Goal: Information Seeking & Learning: Learn about a topic

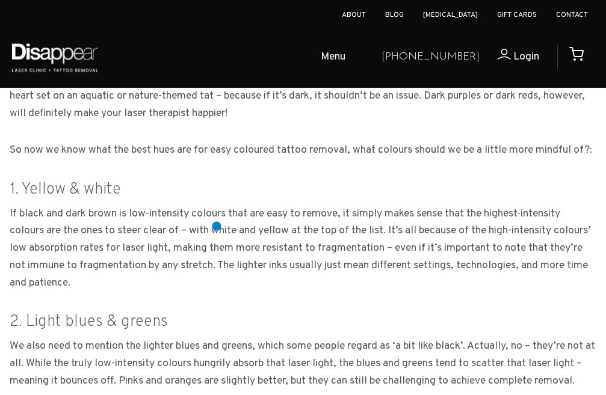
scroll to position [782, 0]
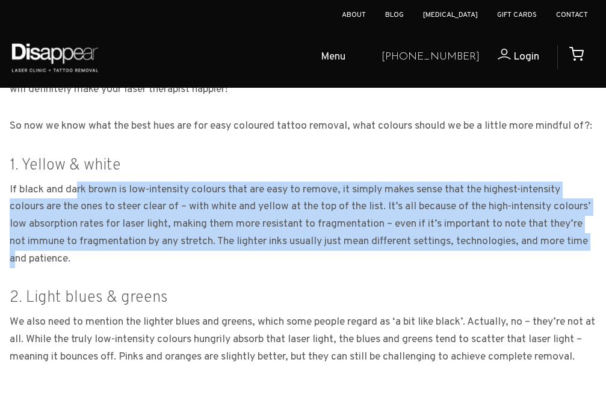
drag, startPoint x: 63, startPoint y: 191, endPoint x: 564, endPoint y: 250, distance: 504.8
click at [564, 250] on p "If black and dark brown is low-intensity colours that are easy to remove, it si…" at bounding box center [303, 225] width 587 height 87
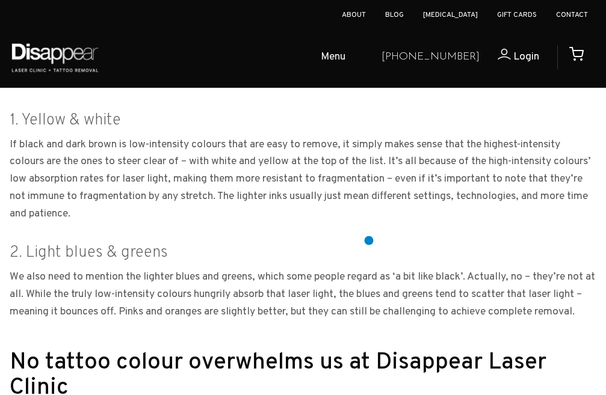
scroll to position [842, 0]
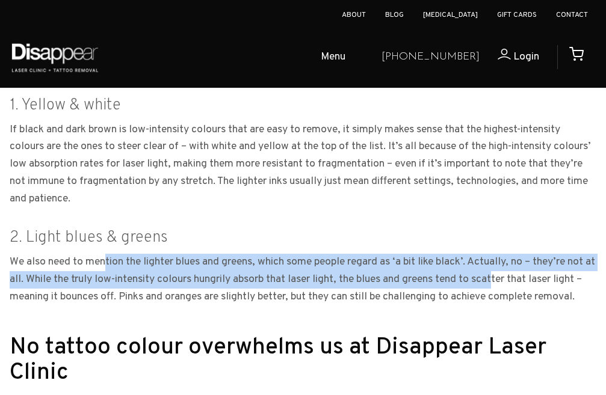
drag, startPoint x: 85, startPoint y: 264, endPoint x: 474, endPoint y: 279, distance: 389.6
click at [474, 279] on p "We also need to mention the lighter blues and greens, which some people regard …" at bounding box center [303, 280] width 587 height 52
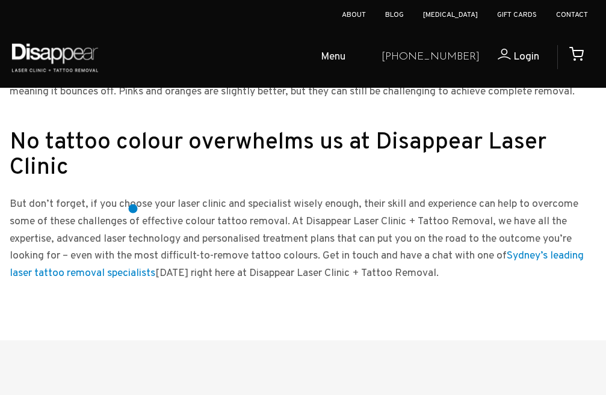
scroll to position [1023, 0]
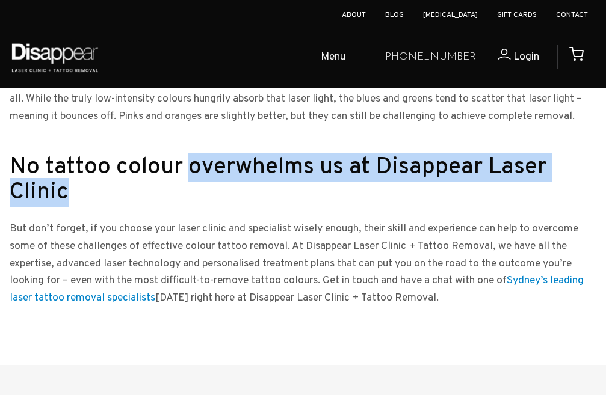
drag, startPoint x: 190, startPoint y: 169, endPoint x: 498, endPoint y: 190, distance: 308.8
click at [498, 190] on h2 "No tattoo colour overwhelms us at Disappear Laser Clinic" at bounding box center [303, 180] width 587 height 50
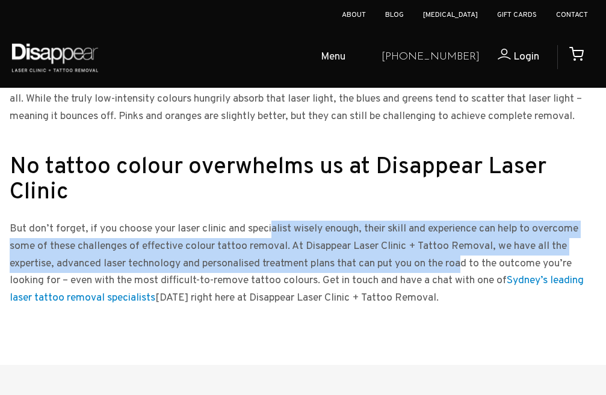
drag, startPoint x: 258, startPoint y: 233, endPoint x: 448, endPoint y: 257, distance: 191.0
click at [448, 257] on p "But don’t forget, if you choose your laser clinic and specialist wisely enough,…" at bounding box center [303, 264] width 587 height 87
